Goal: Task Accomplishment & Management: Use online tool/utility

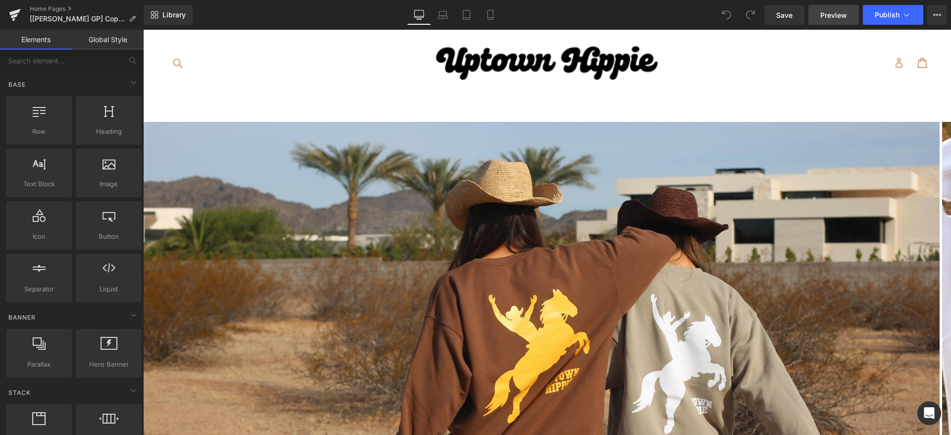
click at [829, 14] on span "Preview" at bounding box center [833, 15] width 27 height 10
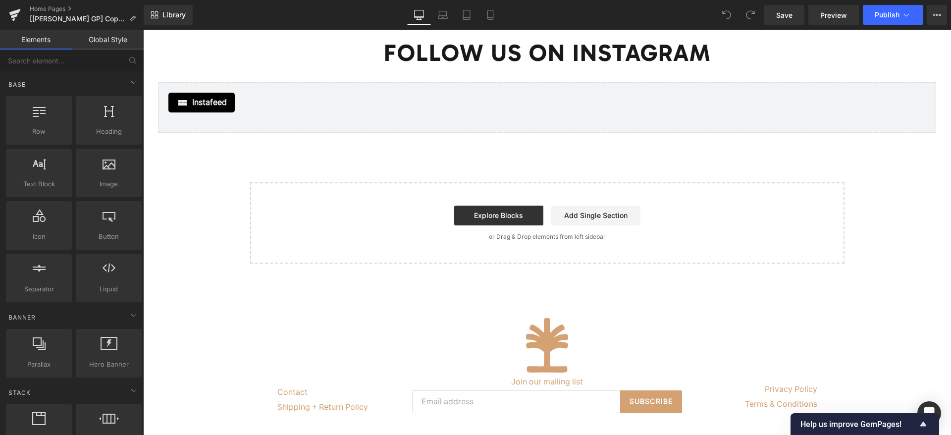
scroll to position [1708, 0]
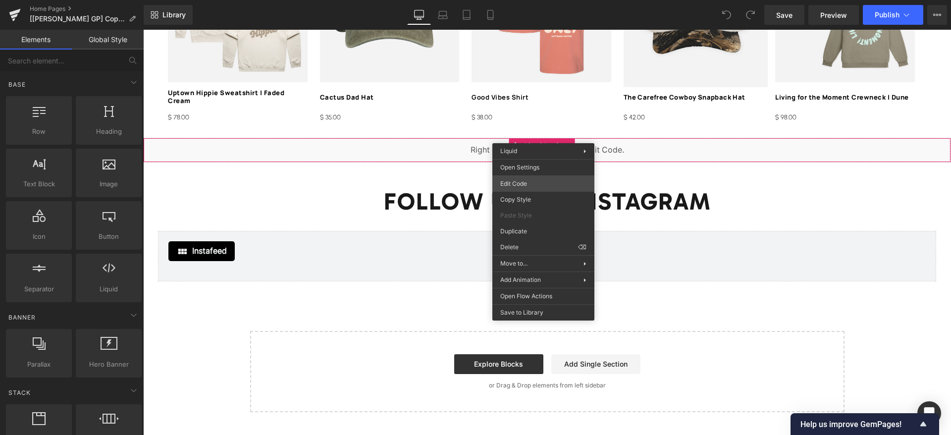
click at [522, 0] on div "You are previewing how the will restyle your page. You can not edit Elements in…" at bounding box center [475, 0] width 951 height 0
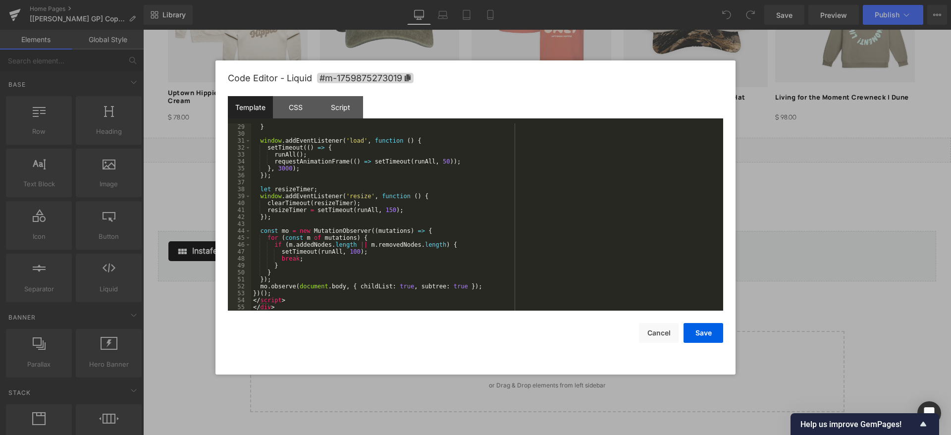
scroll to position [67, 0]
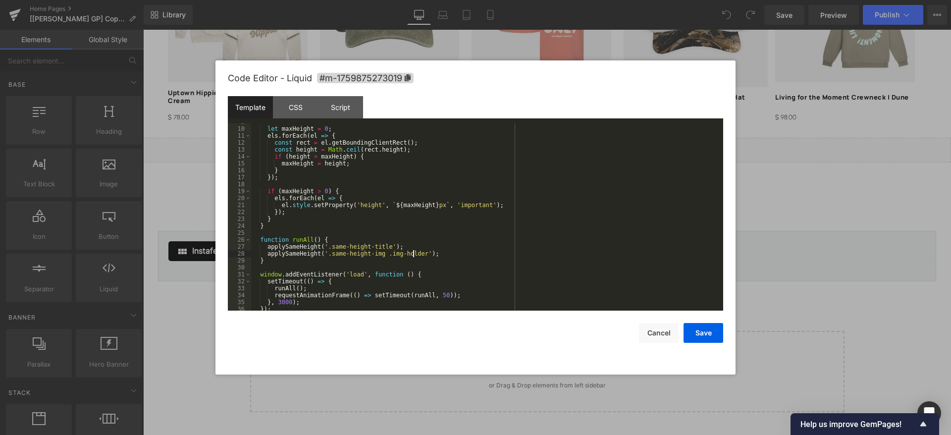
click at [412, 254] on div "let maxHeight = 0 ; els . forEach ( el => { const rect = el . getBoundingClient…" at bounding box center [485, 218] width 468 height 201
paste textarea
click at [417, 253] on div "let maxHeight = 0 ; els . forEach ( el => { const rect = el . getBoundingClient…" at bounding box center [485, 218] width 468 height 201
click at [475, 253] on div "let maxHeight = 0 ; els . forEach ( el => { const rect = el . getBoundingClient…" at bounding box center [485, 218] width 468 height 201
drag, startPoint x: 471, startPoint y: 252, endPoint x: 321, endPoint y: 255, distance: 149.6
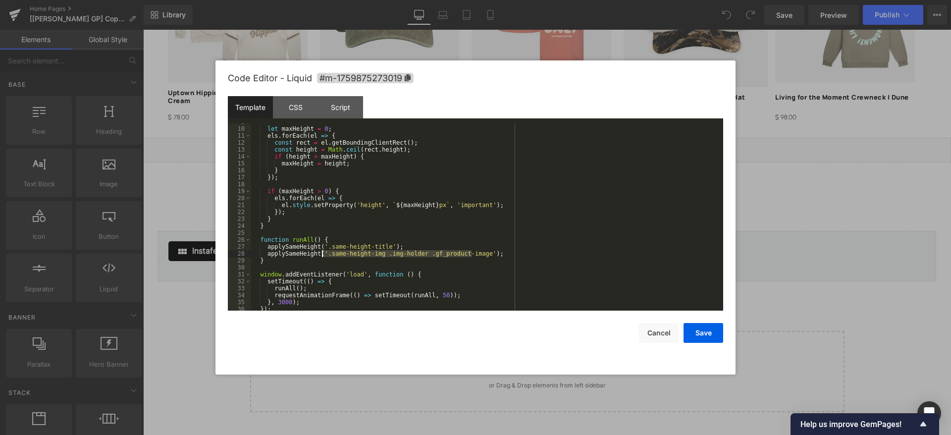
click at [321, 255] on div "let maxHeight = 0 ; els . forEach ( el => { const rect = el . getBoundingClient…" at bounding box center [485, 218] width 468 height 201
click at [714, 330] on button "Save" at bounding box center [703, 333] width 40 height 20
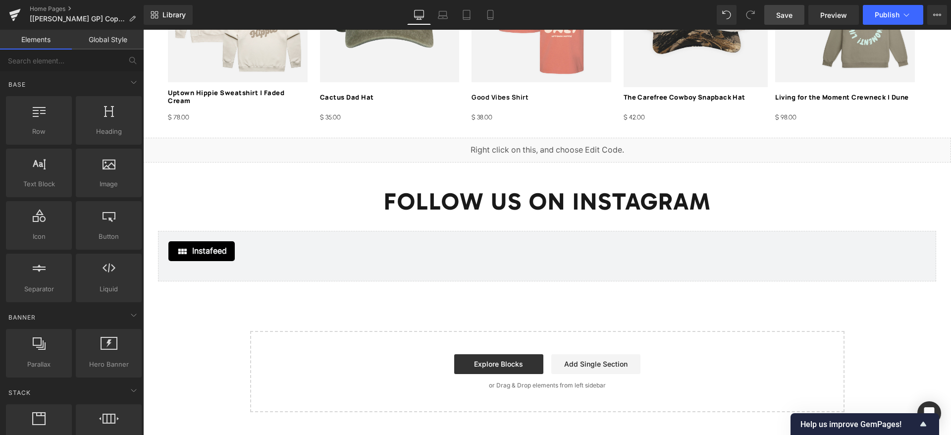
click at [792, 17] on span "Save" at bounding box center [784, 15] width 16 height 10
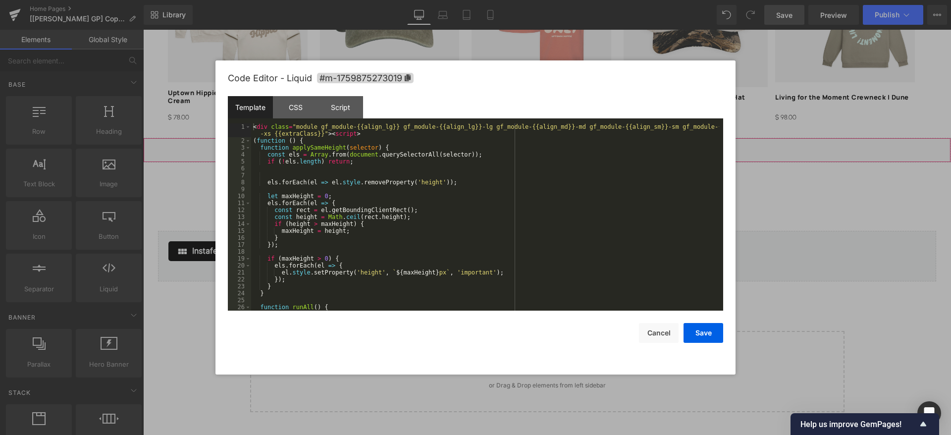
click at [521, 0] on div "You are previewing how the will restyle your page. You can not edit Elements in…" at bounding box center [475, 0] width 951 height 0
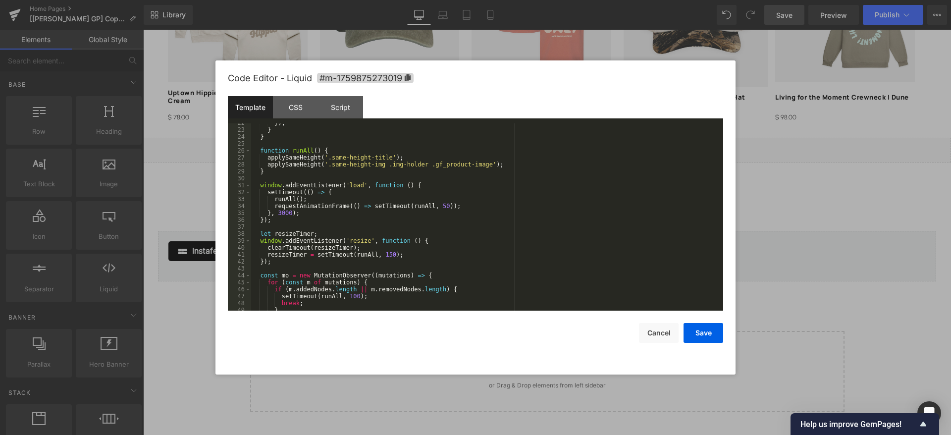
scroll to position [23, 0]
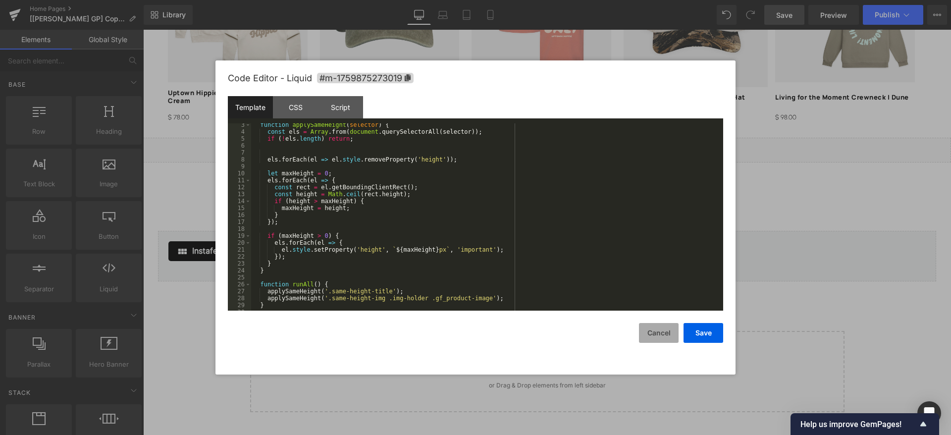
click at [666, 335] on button "Cancel" at bounding box center [659, 333] width 40 height 20
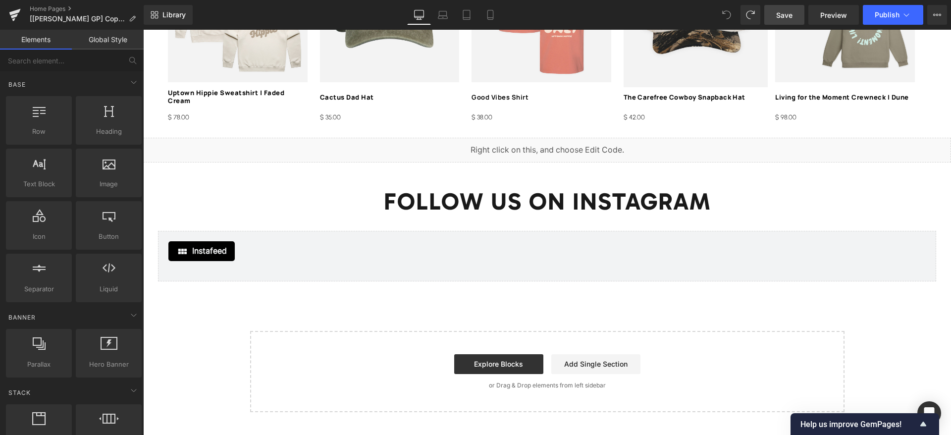
click at [791, 10] on span "Save" at bounding box center [784, 15] width 16 height 10
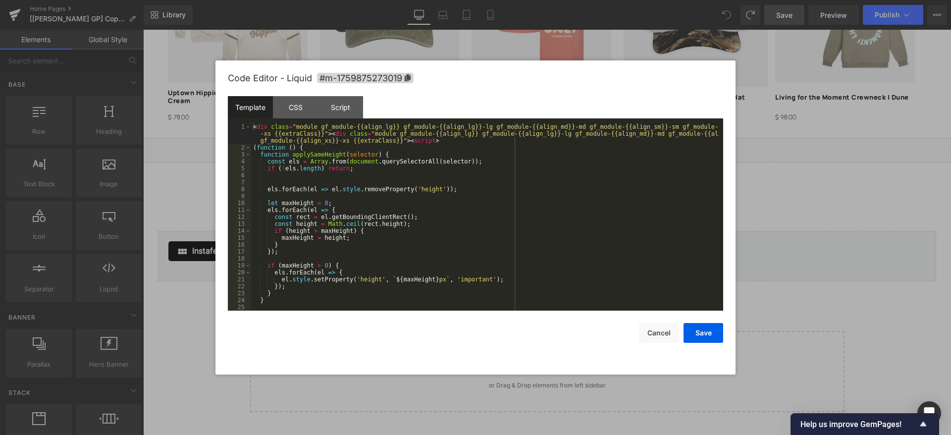
click at [506, 0] on div "You are previewing how the will restyle your page. You can not edit Elements in…" at bounding box center [475, 0] width 951 height 0
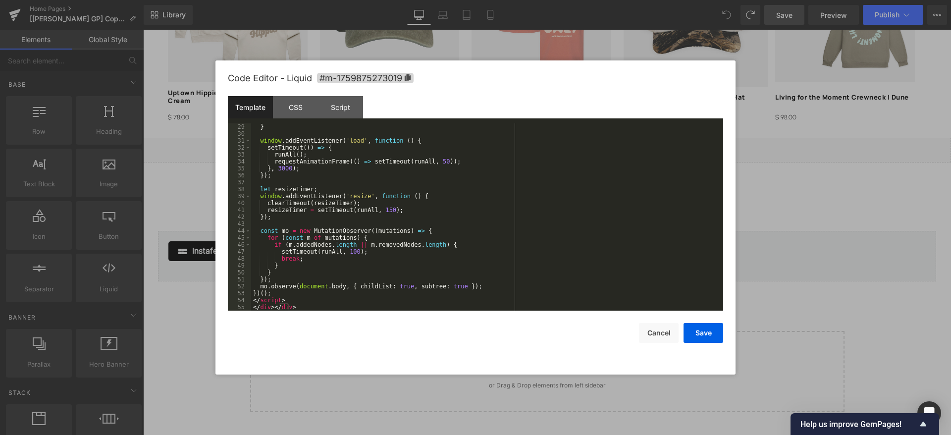
scroll to position [208, 0]
click at [331, 303] on div "} window . addEventListener ( 'load' , function ( ) { setTimeout (( ) => { runA…" at bounding box center [485, 223] width 468 height 201
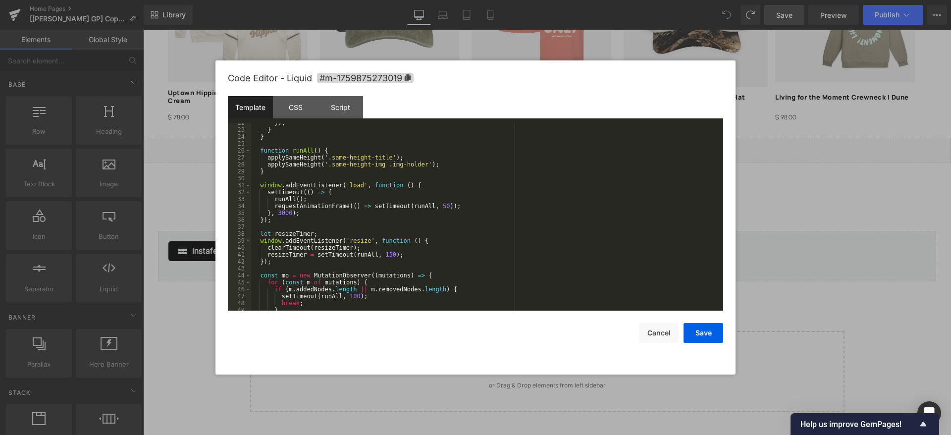
scroll to position [0, 0]
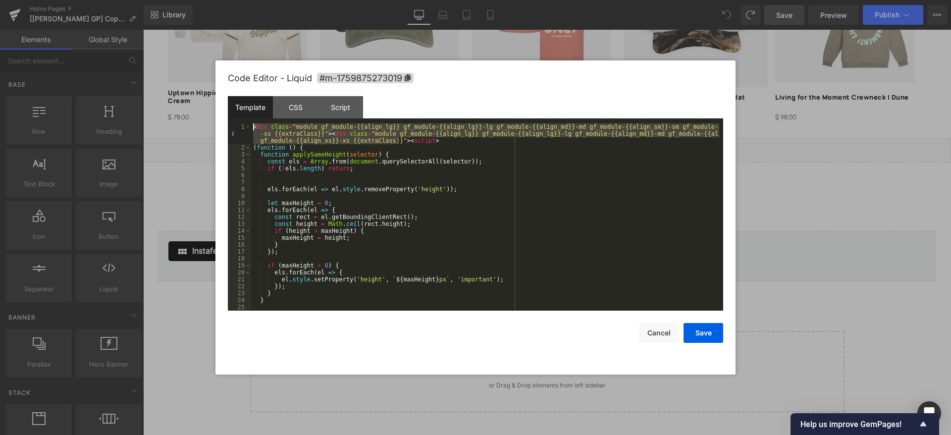
drag, startPoint x: 397, startPoint y: 142, endPoint x: 212, endPoint y: 119, distance: 185.6
click at [212, 119] on body "You are previewing how the will restyle your page. You can not edit Elements in…" at bounding box center [475, 217] width 951 height 435
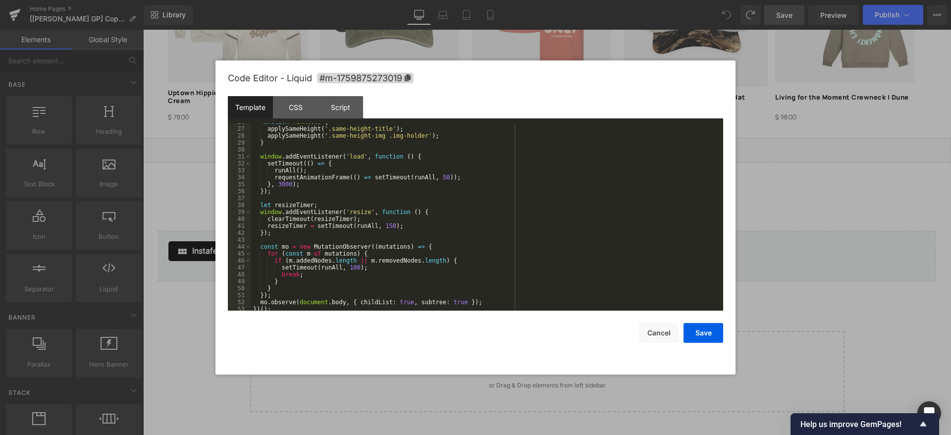
scroll to position [194, 0]
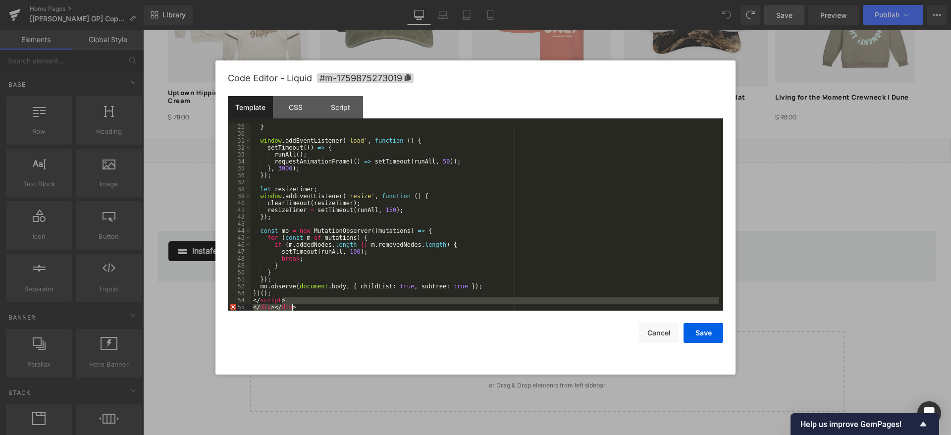
drag, startPoint x: 291, startPoint y: 302, endPoint x: 334, endPoint y: 321, distance: 46.8
click at [334, 321] on div "Code Editor - Liquid #m-1759875273019 Template CSS Script Data 29 30 31 32 33 3…" at bounding box center [475, 217] width 495 height 314
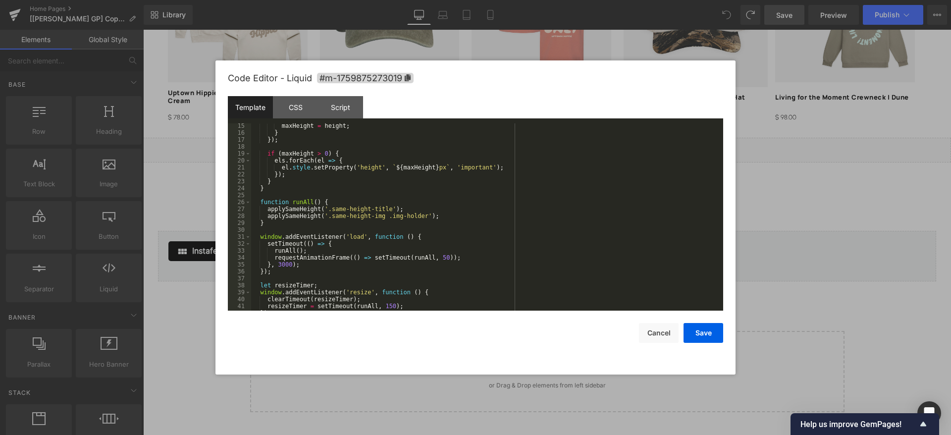
scroll to position [0, 0]
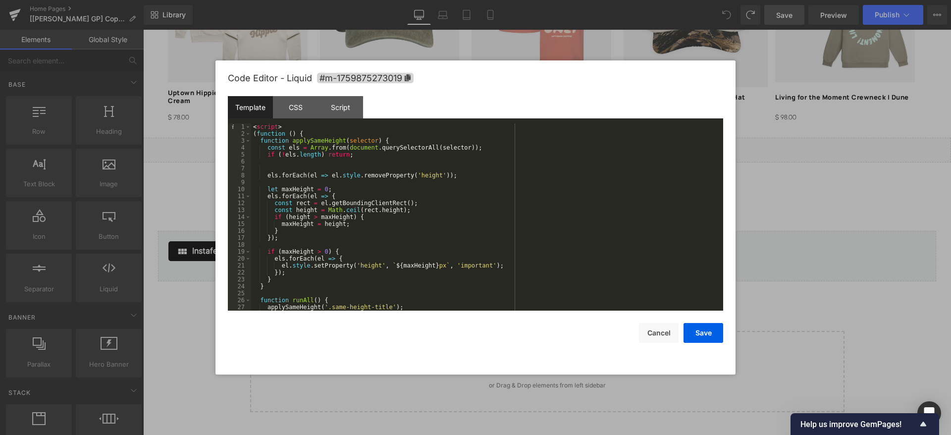
click at [254, 126] on div "< script > ( function ( ) { function applySameHeight ( selector ) { const els =…" at bounding box center [485, 223] width 468 height 201
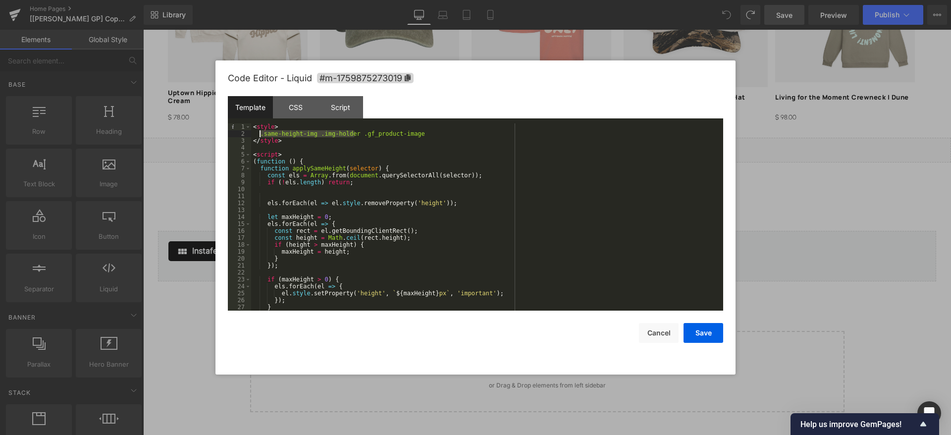
drag, startPoint x: 355, startPoint y: 135, endPoint x: 260, endPoint y: 133, distance: 95.6
click at [260, 133] on div "< style > .same-height-img .img-holder .gf_product-image </ style > < script > …" at bounding box center [485, 223] width 468 height 201
click at [311, 132] on div "< style > .same-height-img .img-holder .gf_product-image </ style > < script > …" at bounding box center [485, 216] width 468 height 187
click at [417, 133] on div "< style > .same-height-img .img-holder .gf_product-image </ style > < script > …" at bounding box center [485, 223] width 468 height 201
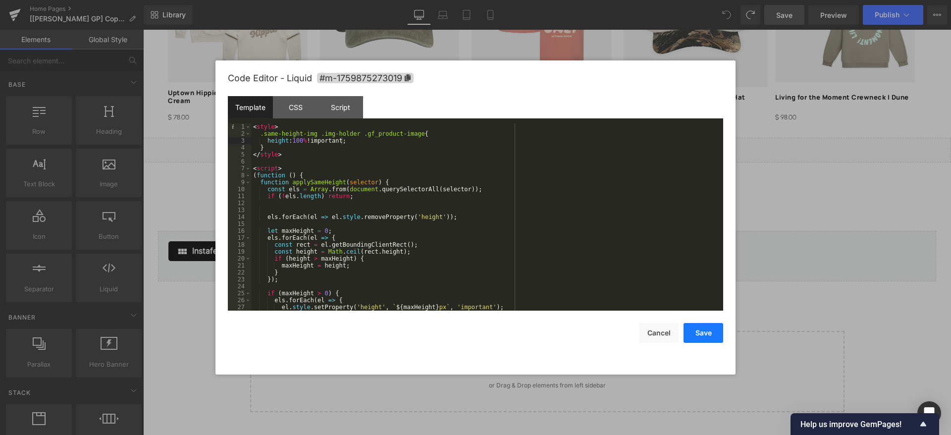
click at [702, 328] on button "Save" at bounding box center [703, 333] width 40 height 20
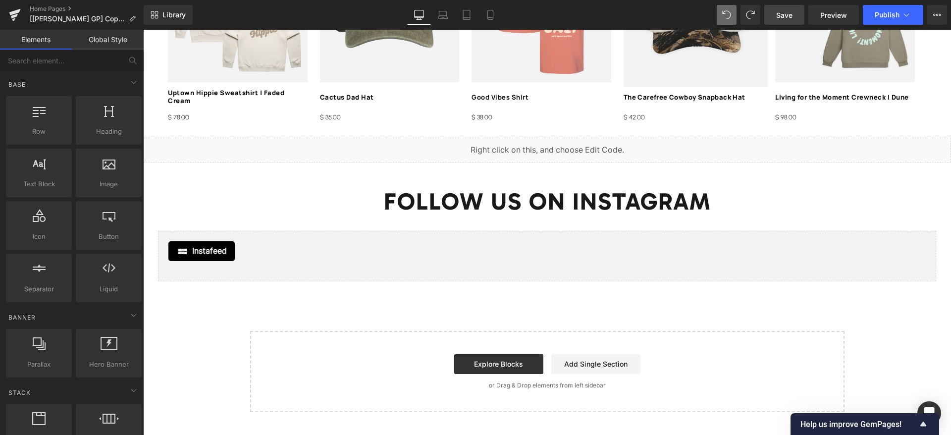
click at [791, 15] on span "Save" at bounding box center [784, 15] width 16 height 10
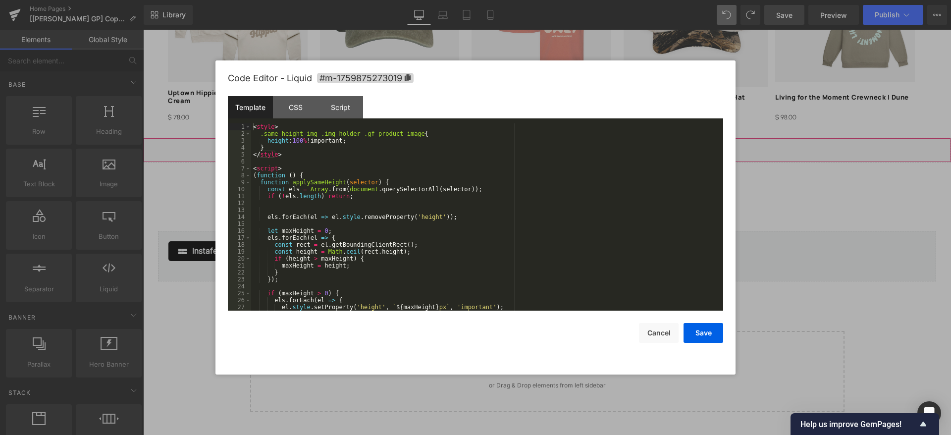
click at [528, 0] on div "You are previewing how the will restyle your page. You can not edit Elements in…" at bounding box center [475, 0] width 951 height 0
click at [290, 148] on div "< style > .same-height-img .img-holder .gf_product-image { height : 100 % !impo…" at bounding box center [485, 223] width 468 height 201
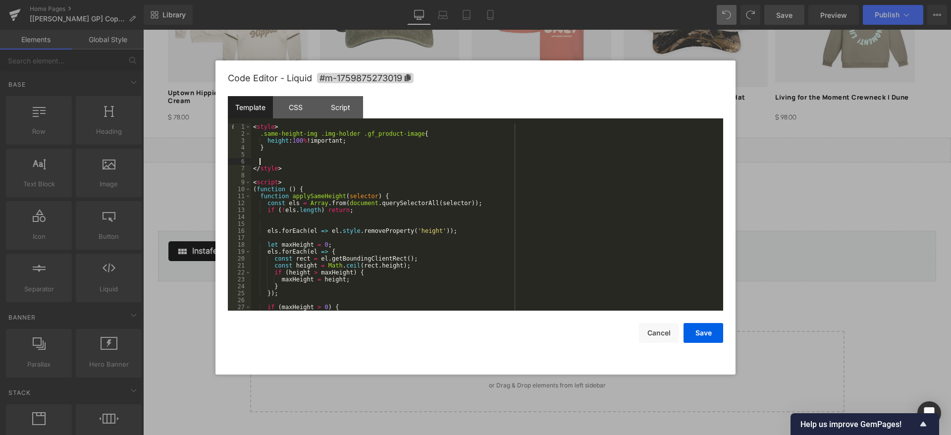
paste textarea
click at [259, 160] on div "< style > .same-height-img .img-holder .gf_product-image { height : 100 % !impo…" at bounding box center [485, 223] width 468 height 201
click at [705, 333] on button "Save" at bounding box center [703, 333] width 40 height 20
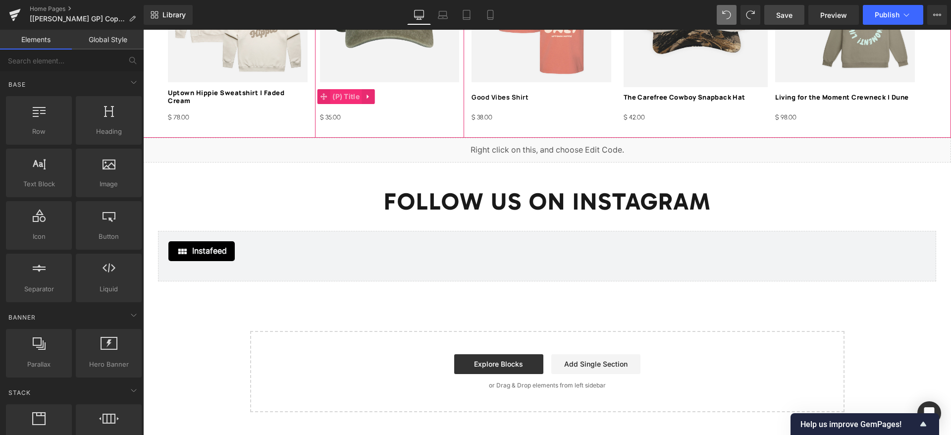
click at [356, 89] on span "(P) Title" at bounding box center [346, 96] width 32 height 15
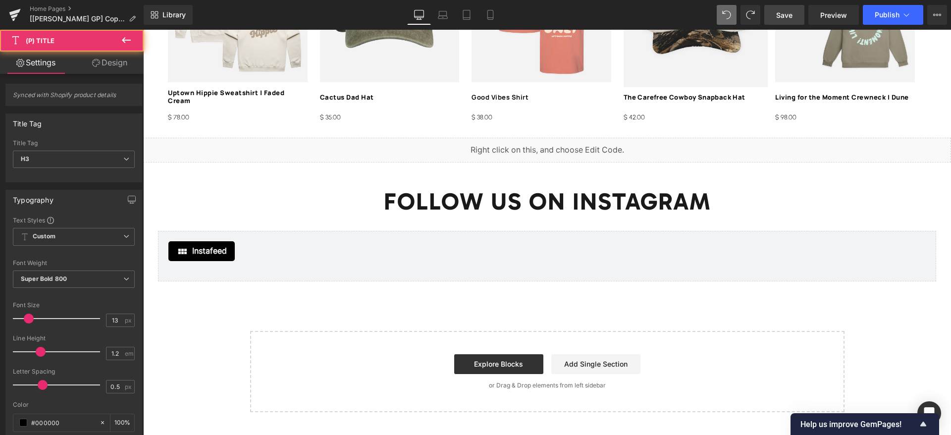
click at [84, 61] on link "Design" at bounding box center [110, 62] width 72 height 22
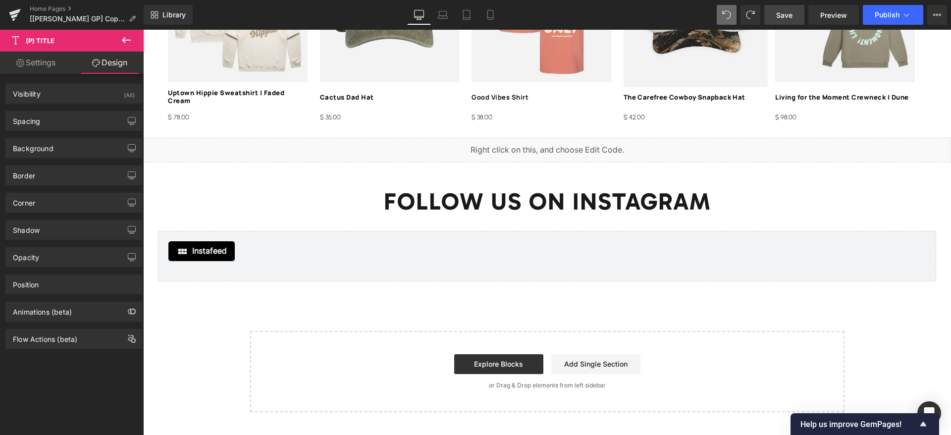
click at [47, 69] on link "Settings" at bounding box center [36, 62] width 72 height 22
type input "100"
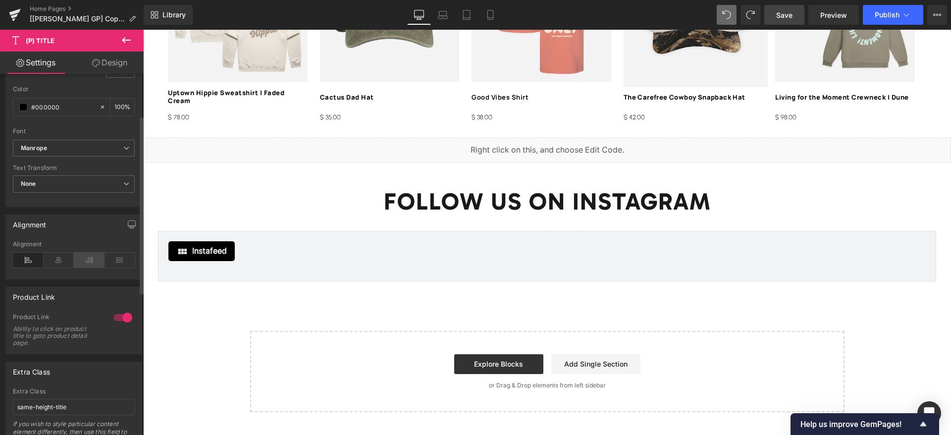
scroll to position [371, 0]
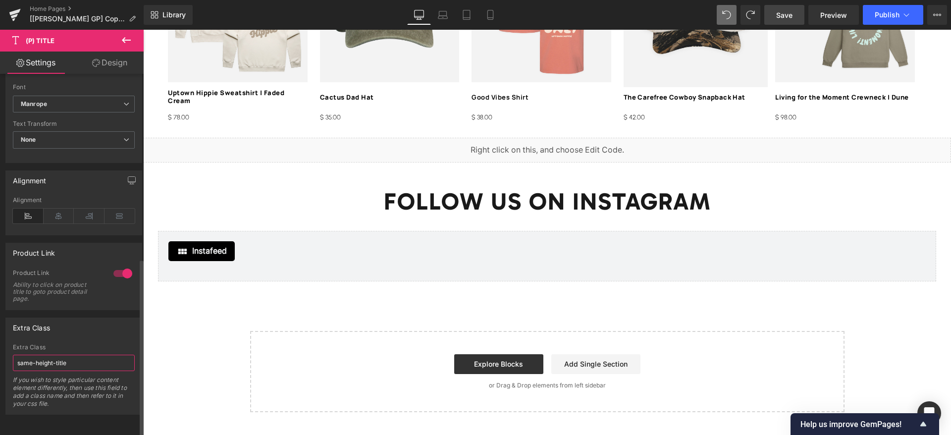
click at [65, 354] on input "same-height-title" at bounding box center [74, 362] width 122 height 16
click at [64, 354] on input "same-height-title" at bounding box center [74, 362] width 122 height 16
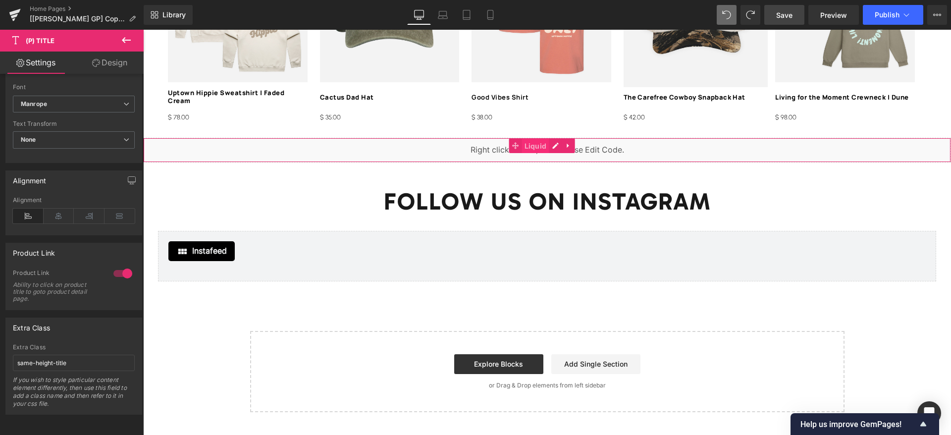
click at [537, 139] on span "Liquid" at bounding box center [535, 146] width 27 height 15
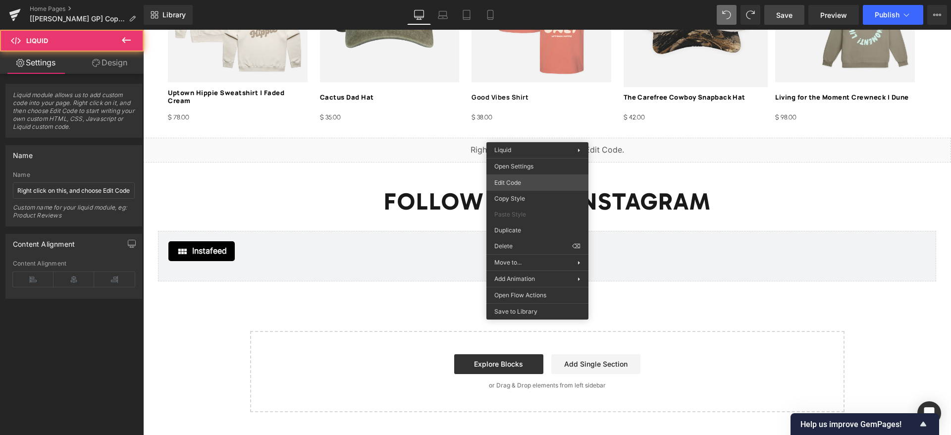
click at [524, 0] on div "Liquid You are previewing how the will restyle your page. You can not edit Elem…" at bounding box center [475, 0] width 951 height 0
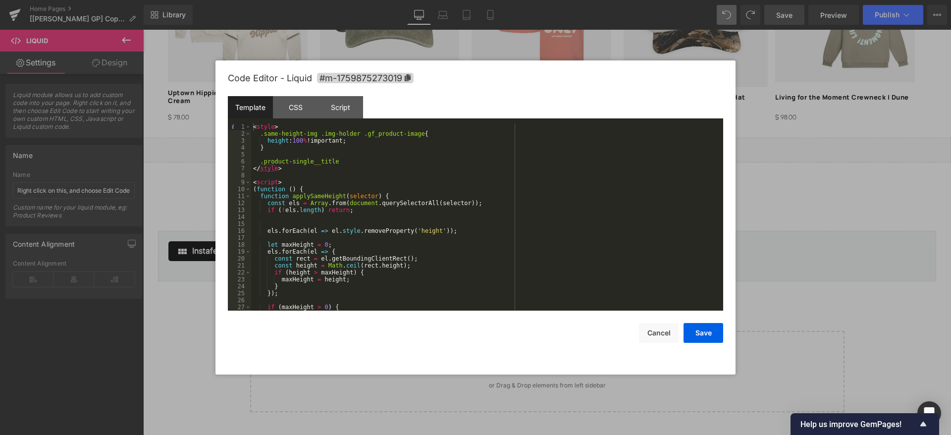
click at [260, 163] on div "< style > .same-height-img .img-holder .gf_product-image { height : 100 % !impo…" at bounding box center [485, 223] width 468 height 201
paste textarea
click at [260, 161] on div "< style > .same-height-img .img-holder .gf_product-image { height : 100 % !impo…" at bounding box center [485, 223] width 468 height 201
click at [421, 164] on div "< style > .same-height-img .img-holder .gf_product-image { height : 100 % !impo…" at bounding box center [485, 223] width 468 height 201
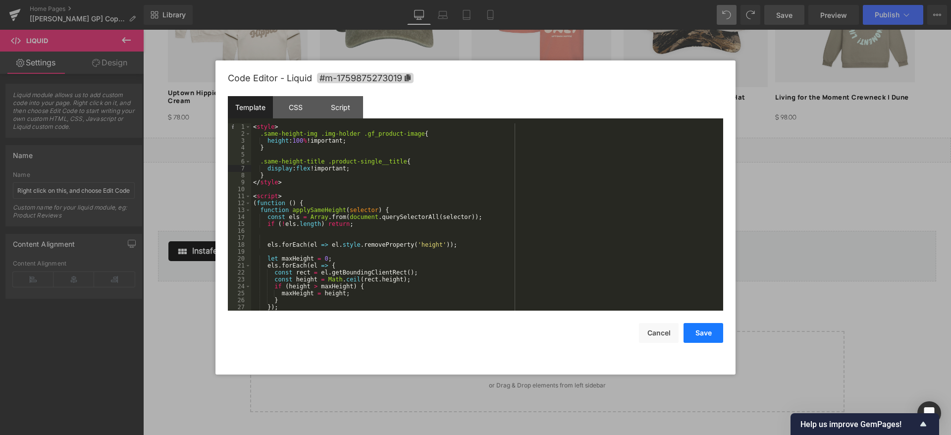
click at [703, 338] on button "Save" at bounding box center [703, 333] width 40 height 20
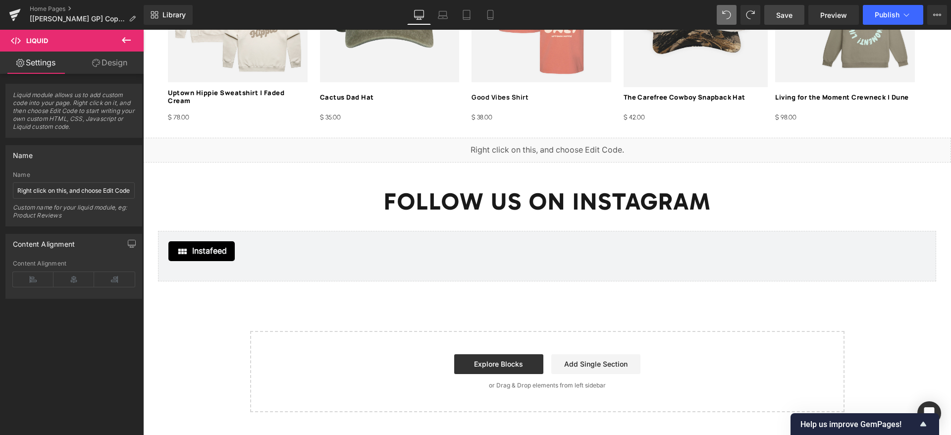
click at [797, 17] on link "Save" at bounding box center [784, 15] width 40 height 20
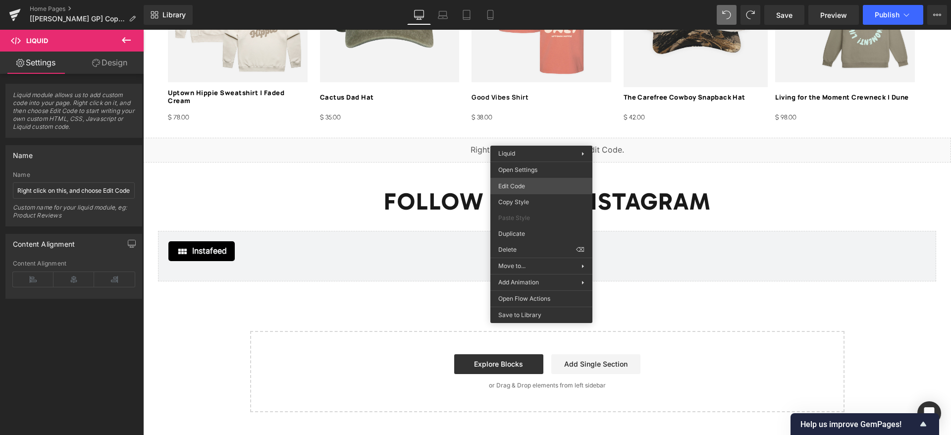
click at [526, 0] on div "Liquid You are previewing how the will restyle your page. You can not edit Elem…" at bounding box center [475, 0] width 951 height 0
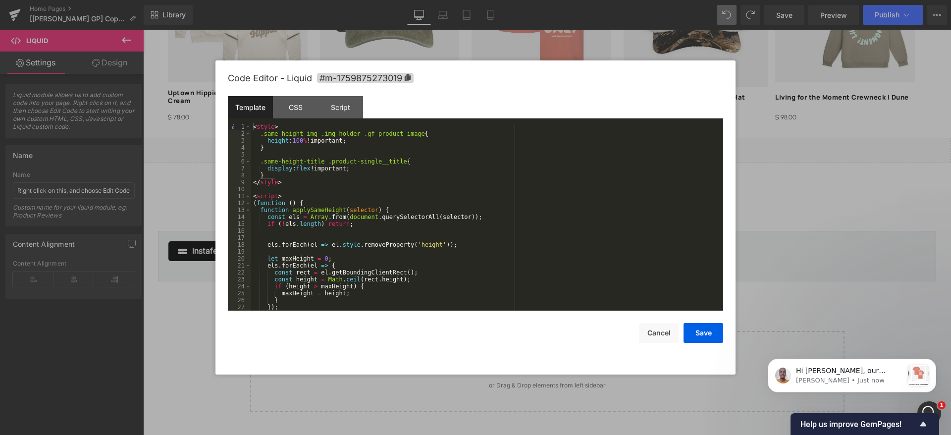
scroll to position [0, 0]
